Goal: Task Accomplishment & Management: Manage account settings

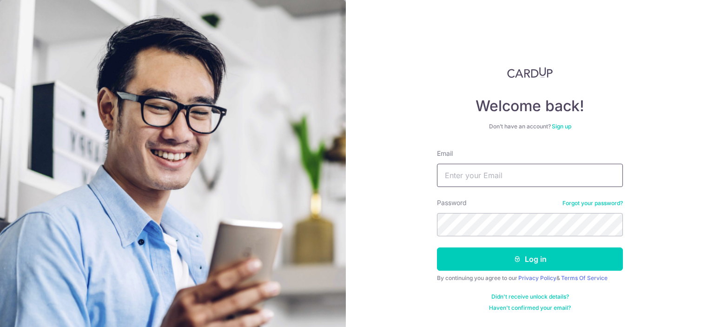
type input "[EMAIL_ADDRESS][DOMAIN_NAME]"
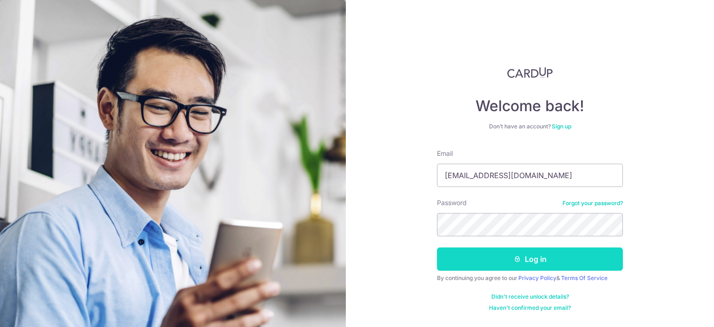
click at [530, 258] on button "Log in" at bounding box center [530, 258] width 186 height 23
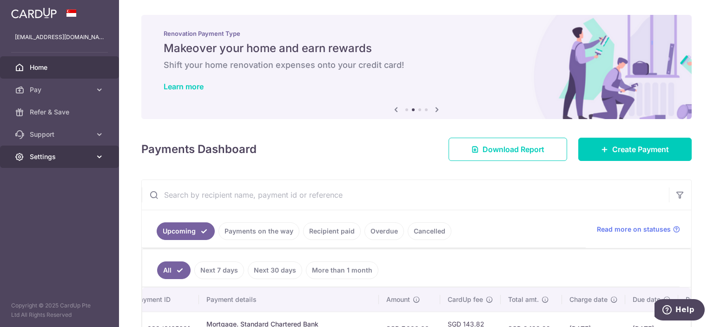
click at [44, 154] on span "Settings" at bounding box center [60, 156] width 61 height 9
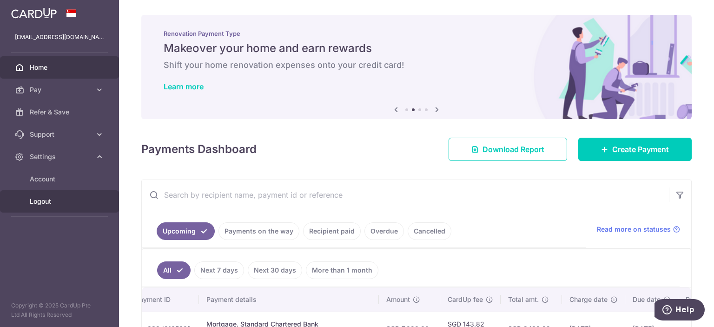
click at [42, 202] on span "Logout" at bounding box center [60, 201] width 61 height 9
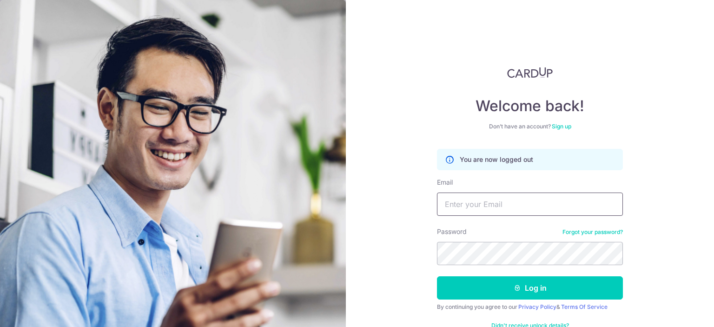
click at [509, 206] on input "Email" at bounding box center [530, 203] width 186 height 23
type input "[EMAIL_ADDRESS][DOMAIN_NAME]"
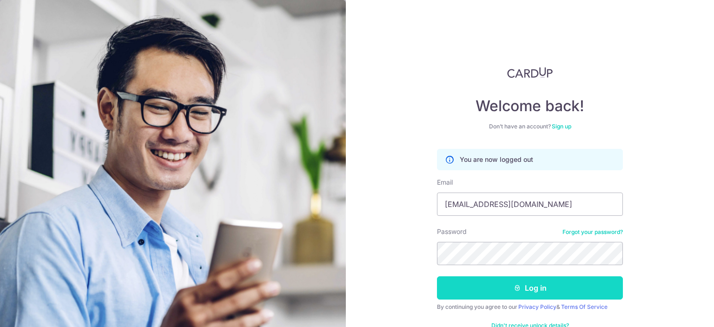
click at [535, 282] on button "Log in" at bounding box center [530, 287] width 186 height 23
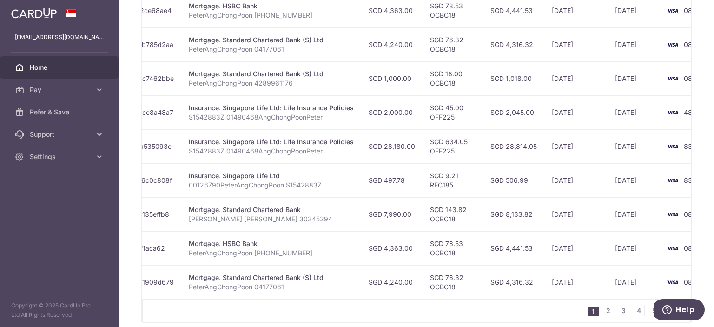
scroll to position [0, 189]
